Goal: Task Accomplishment & Management: Manage account settings

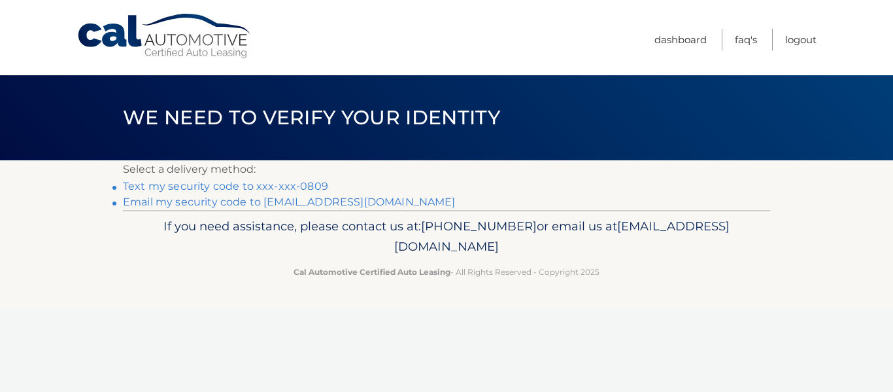
click at [318, 201] on link "**********" at bounding box center [289, 201] width 333 height 12
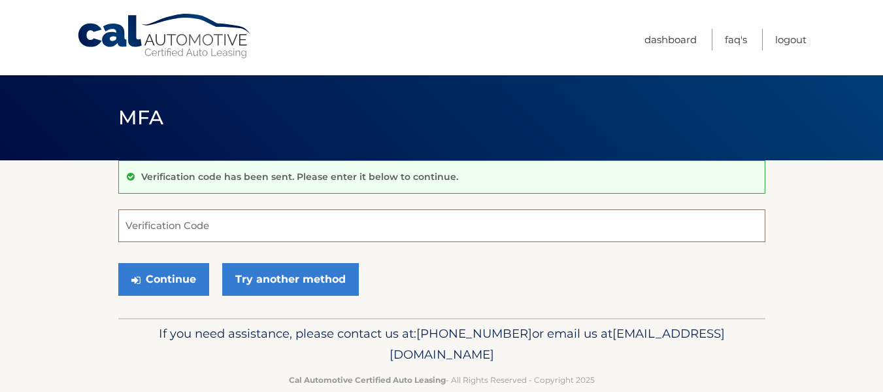
click at [176, 226] on input "Verification Code" at bounding box center [441, 225] width 647 height 33
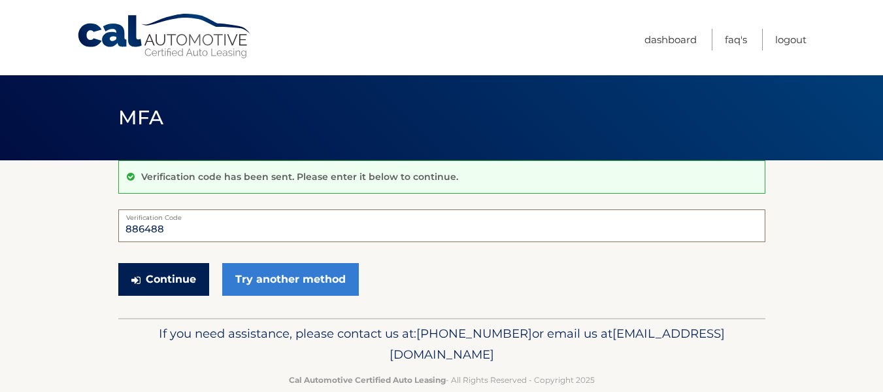
type input "886488"
click at [167, 279] on button "Continue" at bounding box center [163, 279] width 91 height 33
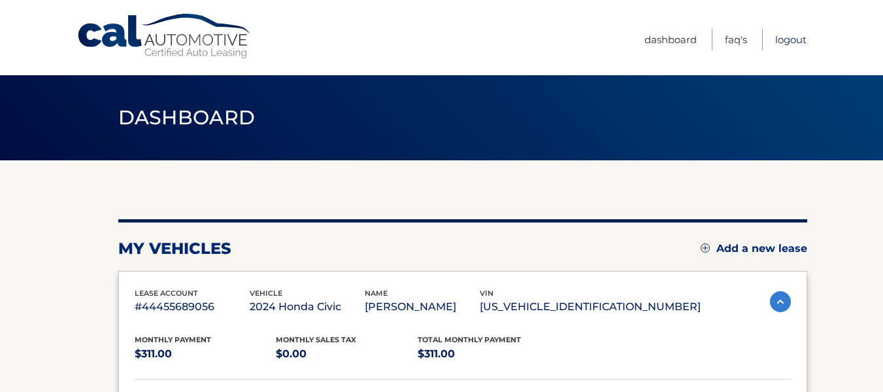
click at [787, 39] on link "Logout" at bounding box center [790, 40] width 31 height 22
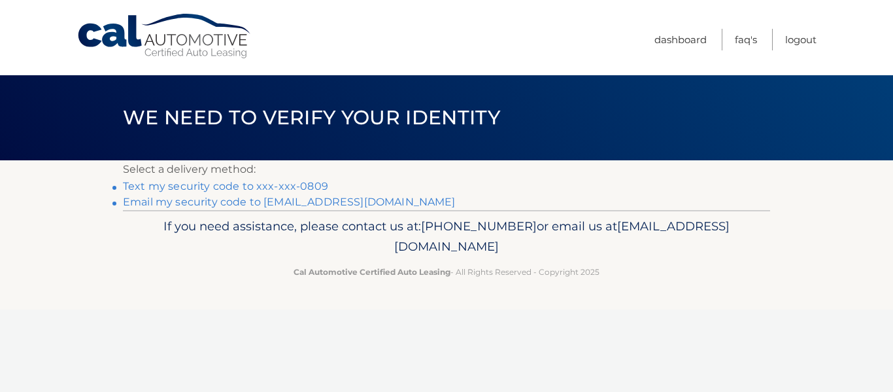
click at [198, 201] on link "**********" at bounding box center [289, 201] width 333 height 12
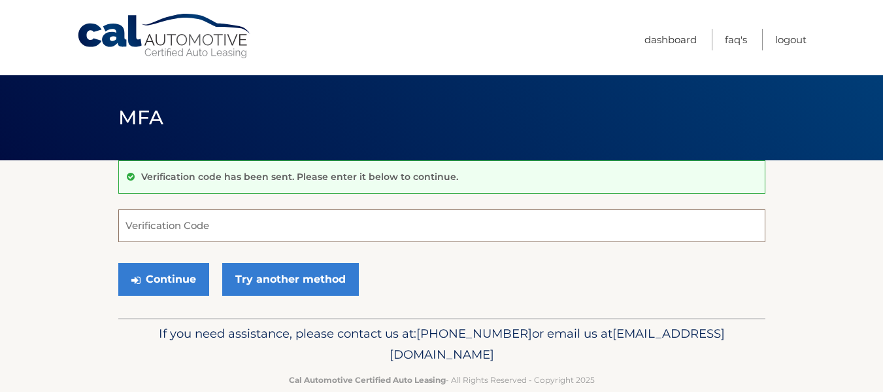
click at [184, 226] on input "Verification Code" at bounding box center [441, 225] width 647 height 33
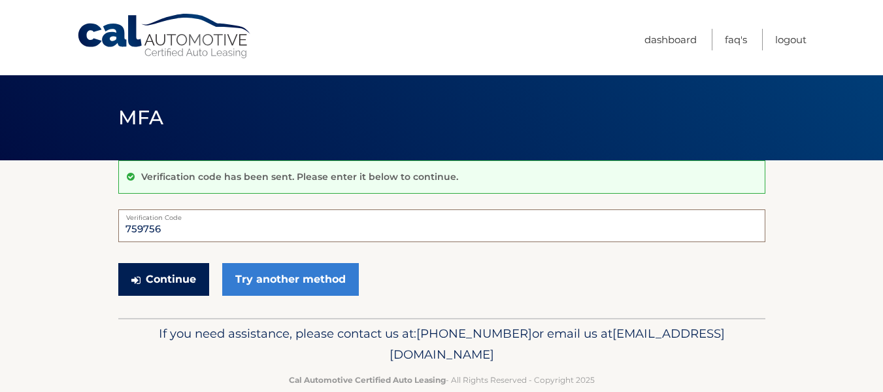
type input "759756"
click at [157, 275] on button "Continue" at bounding box center [163, 279] width 91 height 33
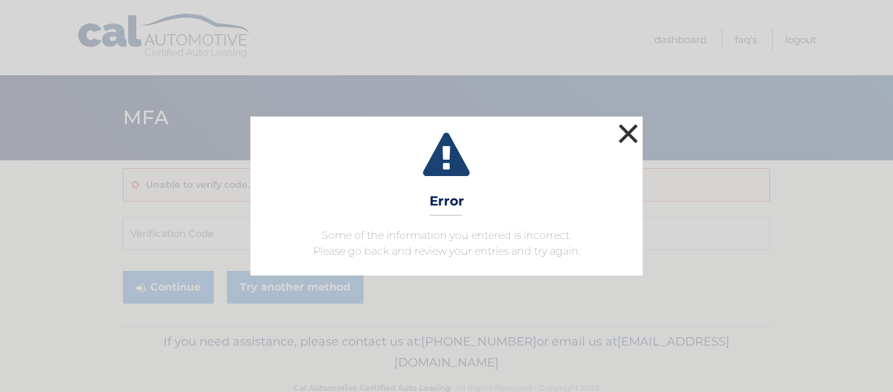
click at [628, 128] on button "×" at bounding box center [628, 133] width 26 height 26
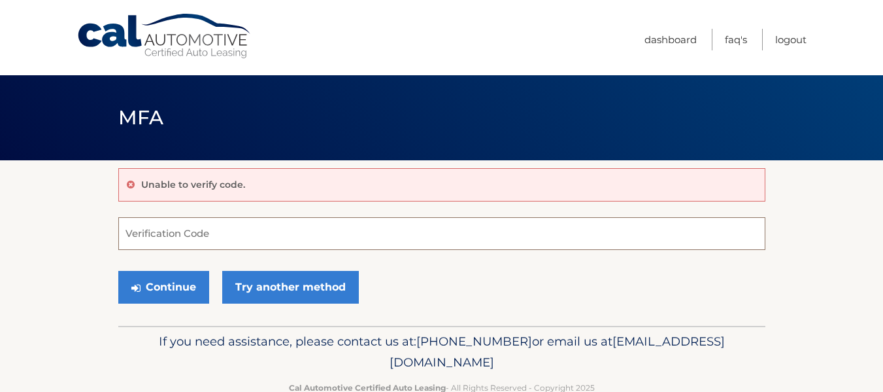
click at [165, 234] on input "Verification Code" at bounding box center [441, 233] width 647 height 33
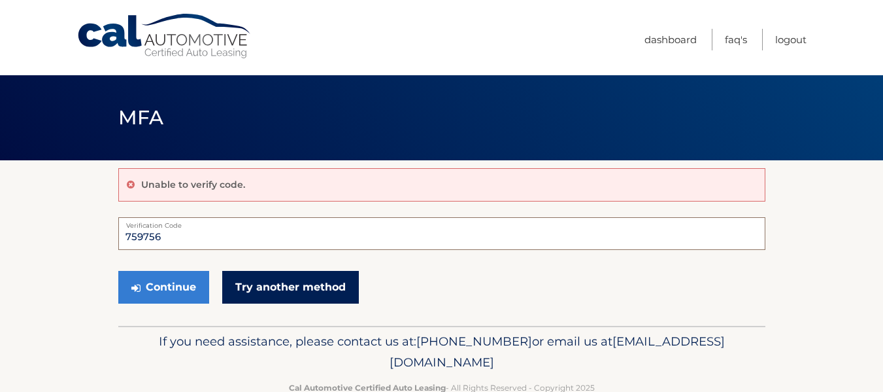
scroll to position [33, 0]
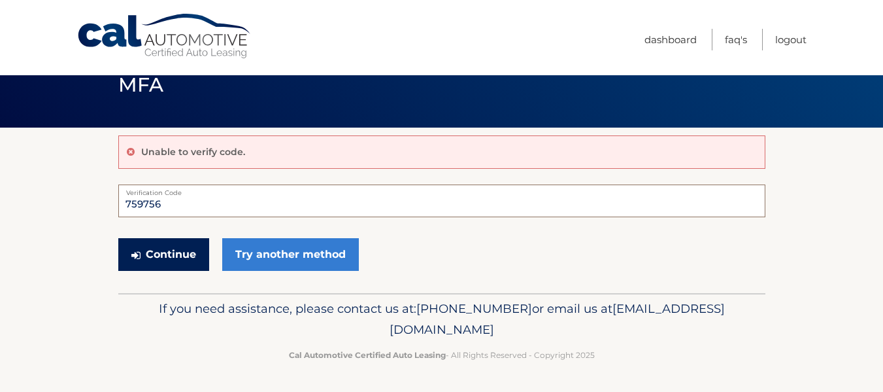
type input "759756"
click at [143, 255] on button "Continue" at bounding box center [163, 254] width 91 height 33
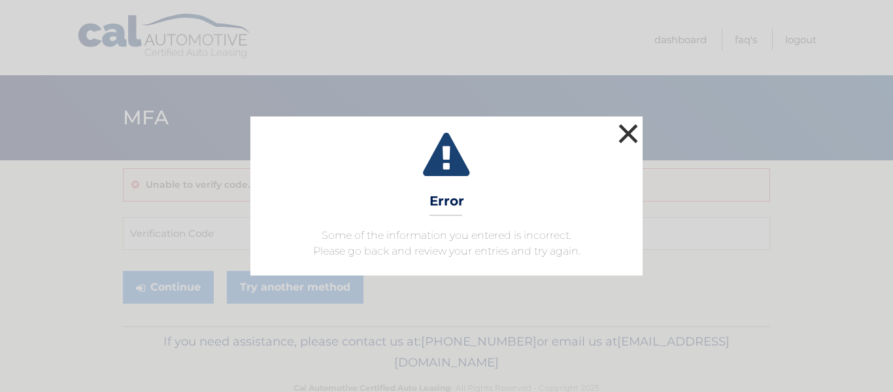
click at [626, 133] on button "×" at bounding box center [628, 133] width 26 height 26
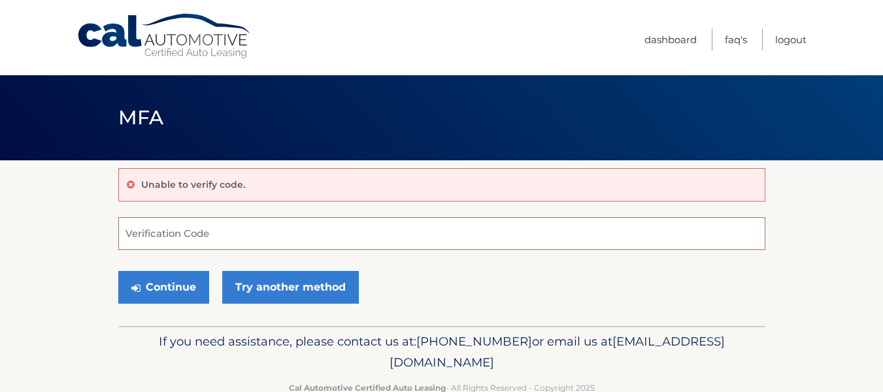
click at [156, 235] on input "Verification Code" at bounding box center [441, 233] width 647 height 33
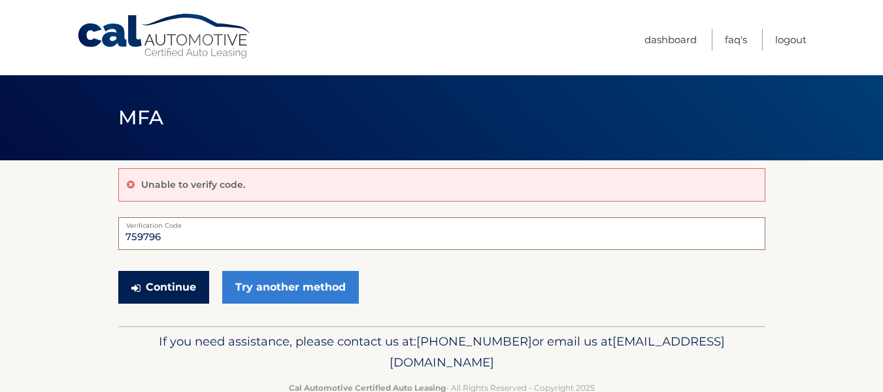
type input "759796"
click at [156, 281] on button "Continue" at bounding box center [163, 287] width 91 height 33
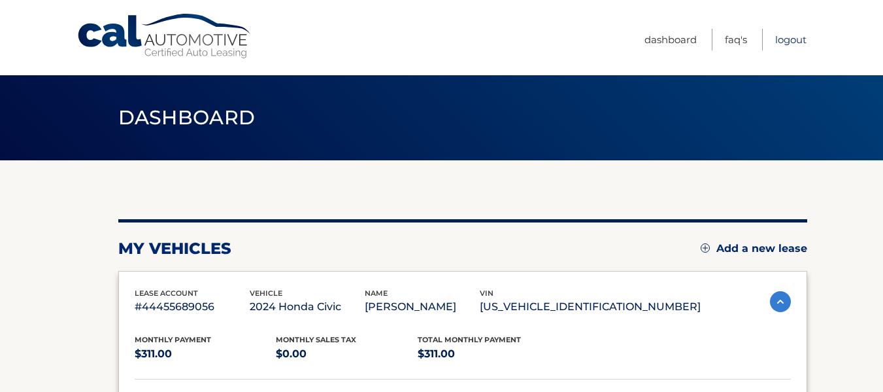
click at [792, 41] on link "Logout" at bounding box center [790, 40] width 31 height 22
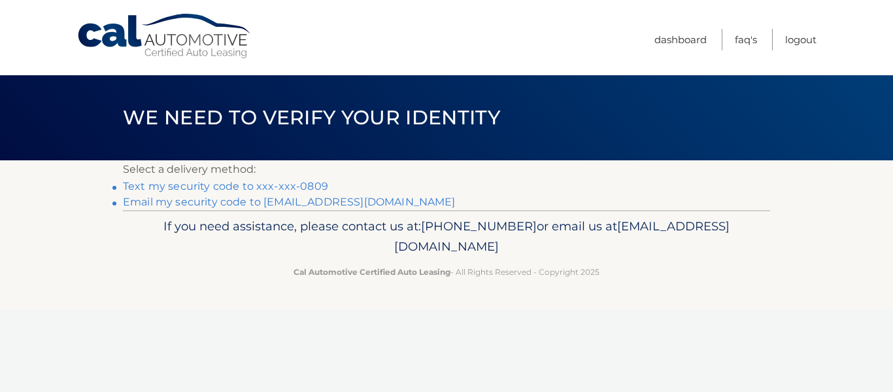
click at [195, 202] on link "Email my security code to [EMAIL_ADDRESS][DOMAIN_NAME]" at bounding box center [289, 201] width 333 height 12
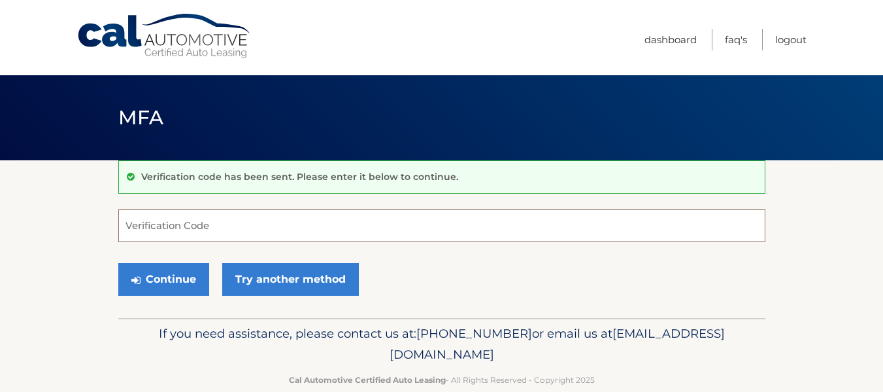
click at [169, 225] on input "Verification Code" at bounding box center [441, 225] width 647 height 33
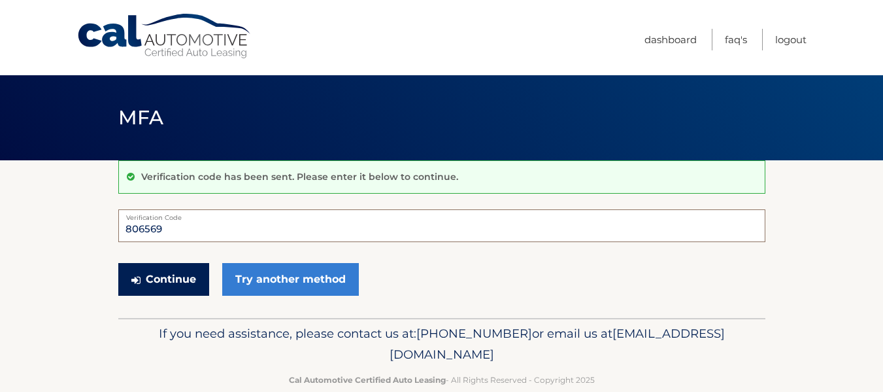
type input "806569"
click at [150, 278] on button "Continue" at bounding box center [163, 279] width 91 height 33
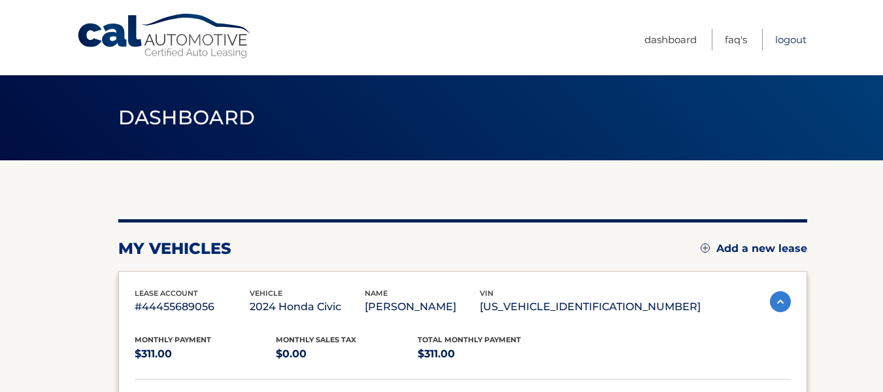
click at [785, 39] on link "Logout" at bounding box center [790, 40] width 31 height 22
